Goal: Information Seeking & Learning: Learn about a topic

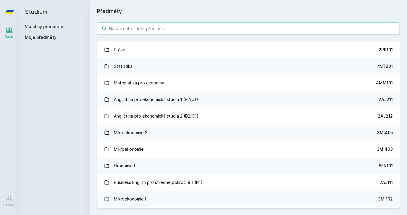
click at [119, 23] on input "search" at bounding box center [248, 29] width 303 height 12
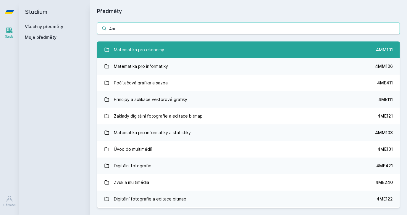
type input "4m"
click at [169, 53] on link "Matematika pro ekonomy 4MM101" at bounding box center [248, 49] width 303 height 17
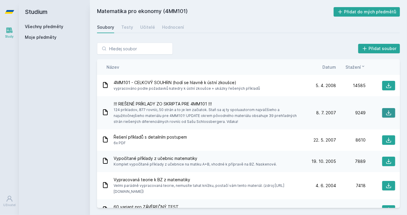
click at [386, 109] on button at bounding box center [389, 112] width 13 height 9
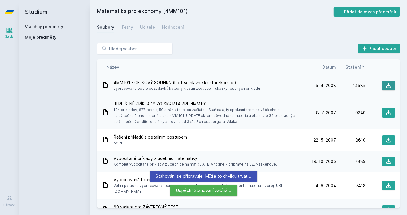
click at [383, 86] on button at bounding box center [389, 85] width 13 height 9
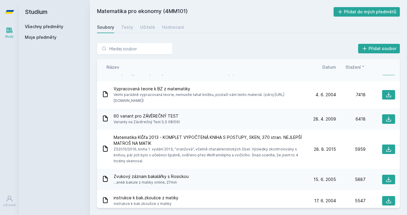
scroll to position [91, 0]
click at [383, 144] on button at bounding box center [389, 148] width 13 height 9
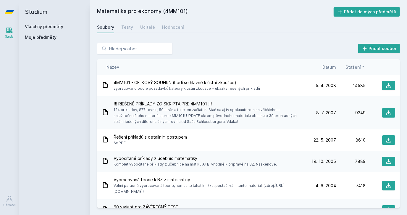
click at [334, 68] on span "Datum" at bounding box center [330, 67] width 14 height 6
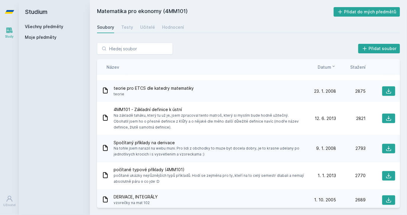
scroll to position [782, 0]
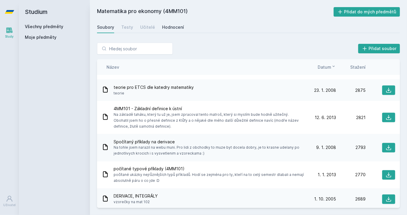
drag, startPoint x: 182, startPoint y: 27, endPoint x: 175, endPoint y: 27, distance: 7.1
click at [175, 27] on div "Soubory Testy Učitelé Hodnocení" at bounding box center [248, 27] width 303 height 12
click at [175, 27] on div "Hodnocení" at bounding box center [173, 27] width 22 height 6
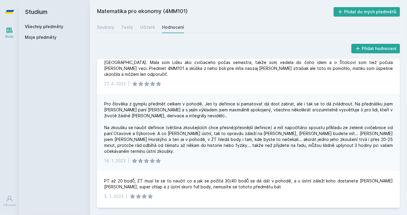
scroll to position [25, 0]
drag, startPoint x: 324, startPoint y: 125, endPoint x: 357, endPoint y: 126, distance: 33.8
click at [357, 126] on div "Pro člověka z gymplu předmět celkem v pohodě. Jen ty definice si pamatovat dá d…" at bounding box center [248, 127] width 289 height 53
click at [288, 125] on div "Pro člověka z gymplu předmět celkem v pohodě. Jen ty definice si pamatovat dá d…" at bounding box center [248, 127] width 289 height 53
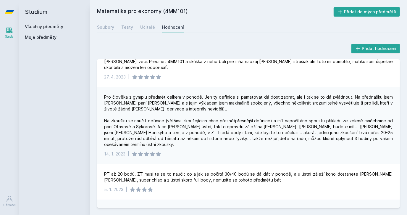
scroll to position [32, 0]
drag, startPoint x: 325, startPoint y: 120, endPoint x: 341, endPoint y: 118, distance: 16.5
click at [341, 118] on div "Pro člověka z gymplu předmět celkem v pohodě. Jen ty definice si pamatovat dá d…" at bounding box center [248, 120] width 289 height 53
click at [312, 123] on div "Pro člověka z gymplu předmět celkem v pohodě. Jen ty definice si pamatovat dá d…" at bounding box center [248, 120] width 289 height 53
drag, startPoint x: 187, startPoint y: 125, endPoint x: 190, endPoint y: 124, distance: 3.1
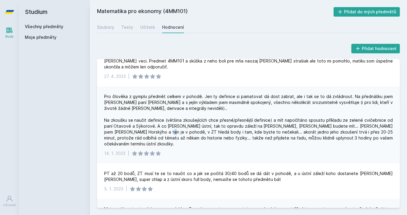
click at [190, 124] on div "Pro člověka z gymplu předmět celkem v pohodě. Jen ty definice si pamatovat dá d…" at bounding box center [248, 120] width 289 height 53
click at [207, 126] on div "Pro člověka z gymplu předmět celkem v pohodě. Jen ty definice si pamatovat dá d…" at bounding box center [248, 120] width 289 height 53
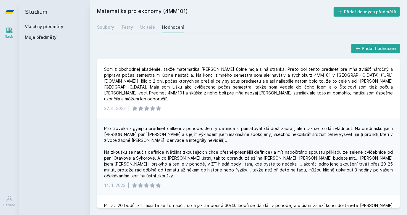
scroll to position [0, 0]
click at [104, 27] on div "Soubory" at bounding box center [105, 27] width 17 height 6
